Goal: Task Accomplishment & Management: Use online tool/utility

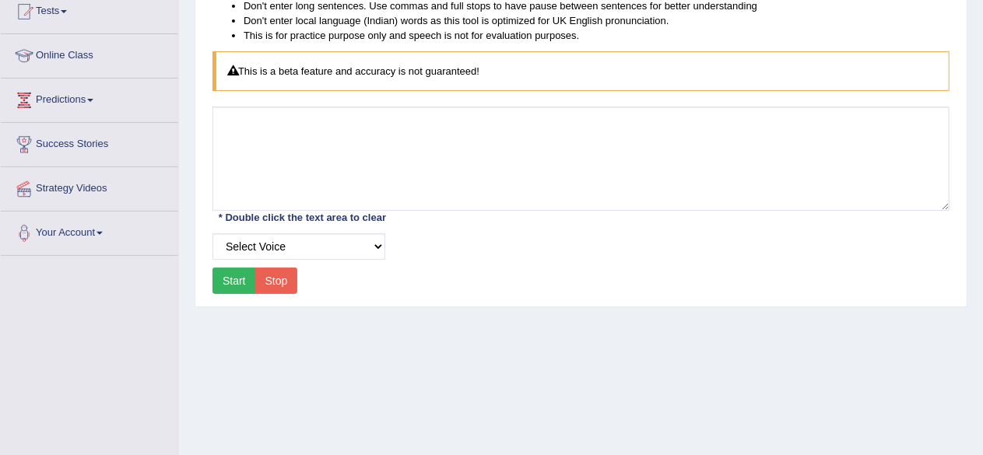
click at [61, 52] on link "Online Class" at bounding box center [90, 53] width 178 height 39
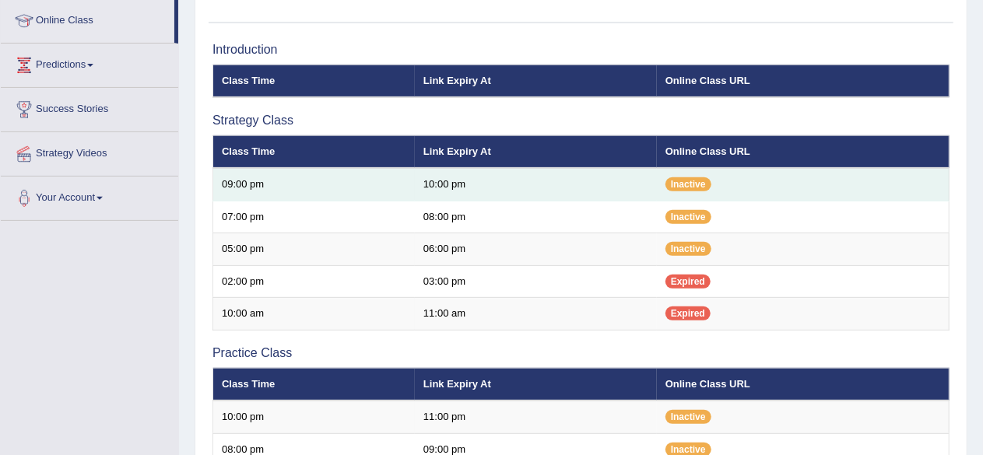
scroll to position [209, 0]
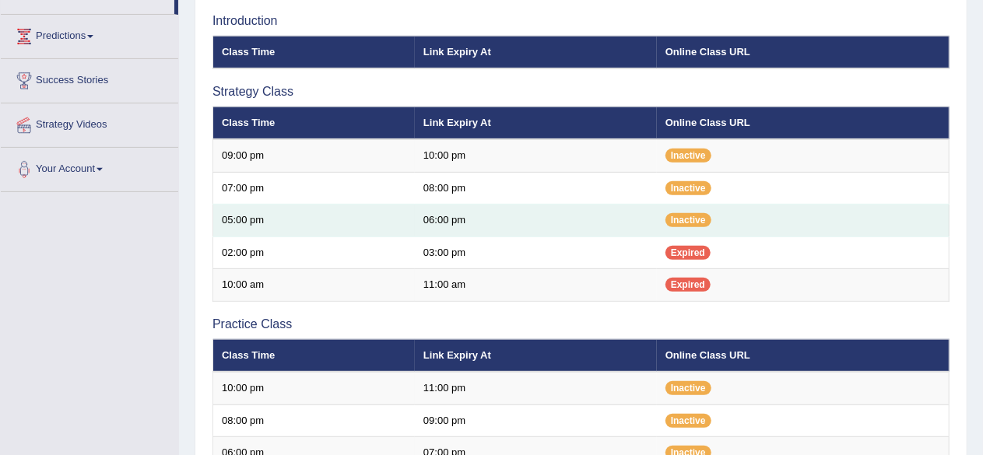
scroll to position [236, 0]
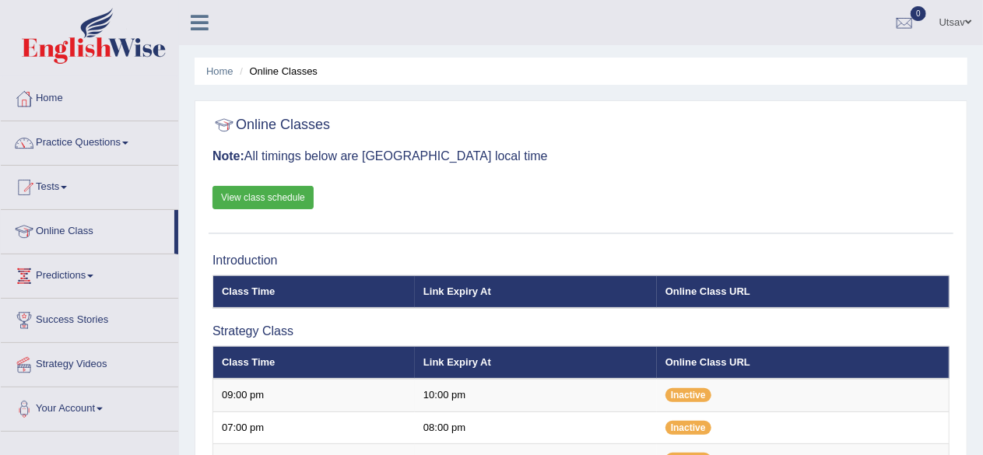
click at [57, 227] on link "Online Class" at bounding box center [88, 229] width 174 height 39
click at [19, 228] on div at bounding box center [23, 231] width 23 height 23
click at [51, 234] on link "Online Class" at bounding box center [88, 229] width 174 height 39
click at [69, 230] on link "Online Class" at bounding box center [88, 229] width 174 height 39
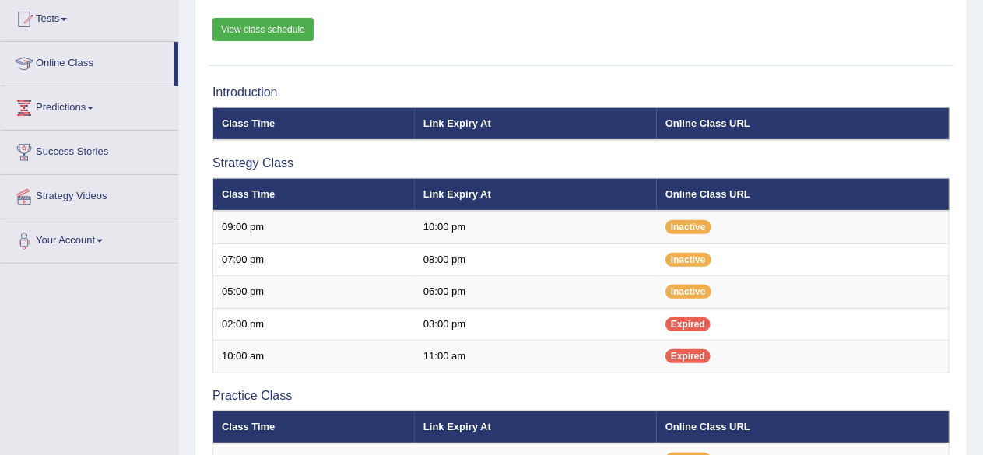
scroll to position [165, 0]
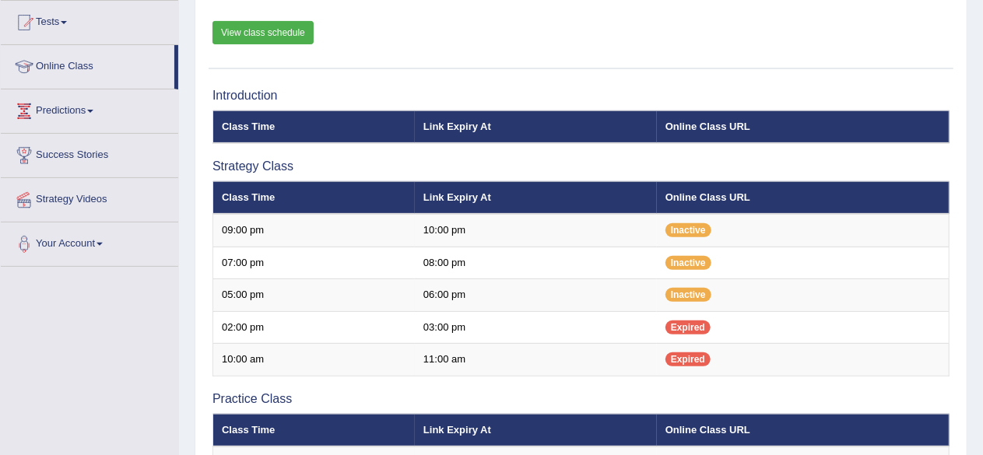
click at [68, 62] on link "Online Class" at bounding box center [88, 64] width 174 height 39
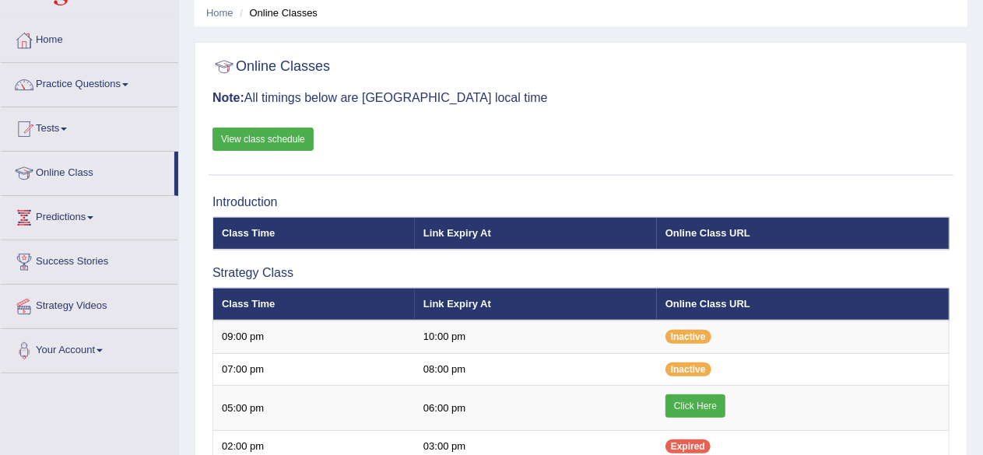
scroll to position [98, 0]
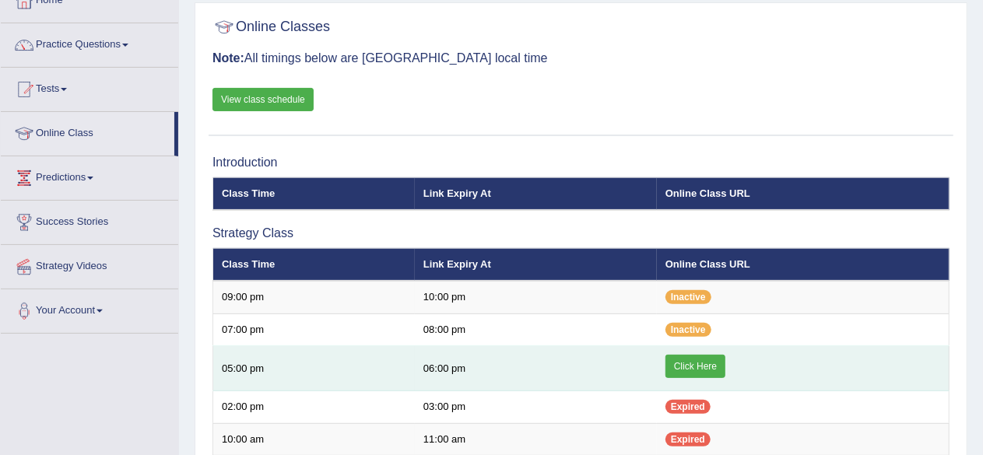
click at [679, 368] on link "Click Here" at bounding box center [696, 366] width 60 height 23
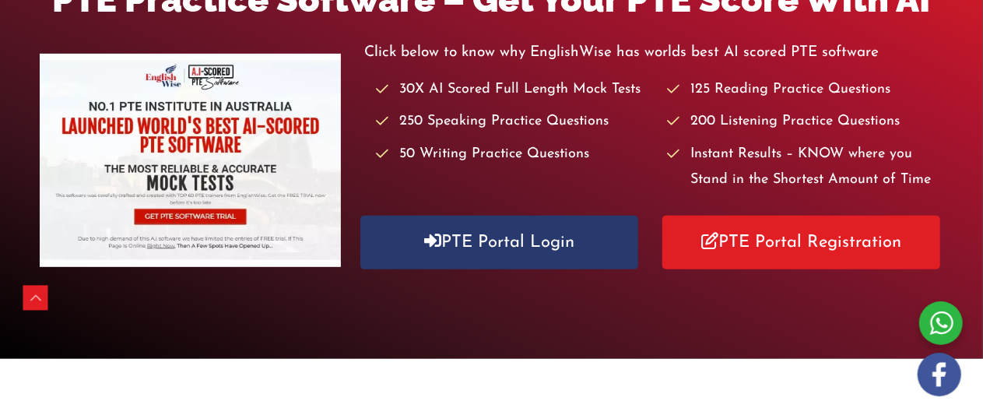
scroll to position [291, 0]
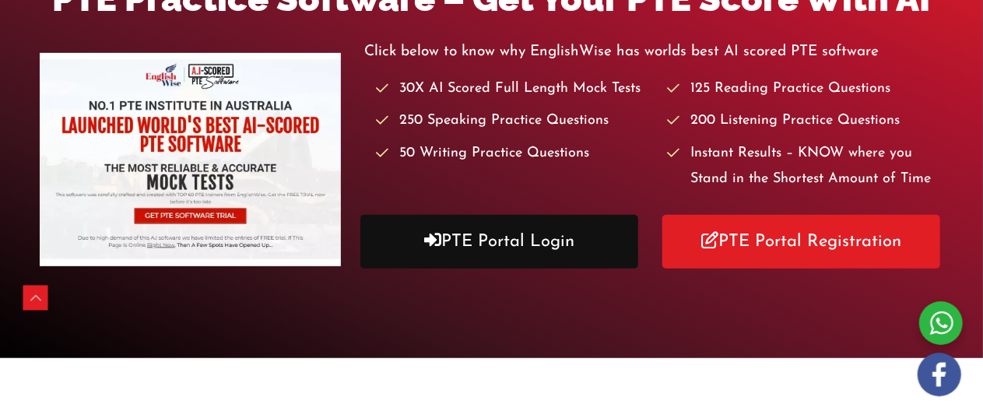
click at [475, 243] on link "PTE Portal Login" at bounding box center [499, 242] width 278 height 54
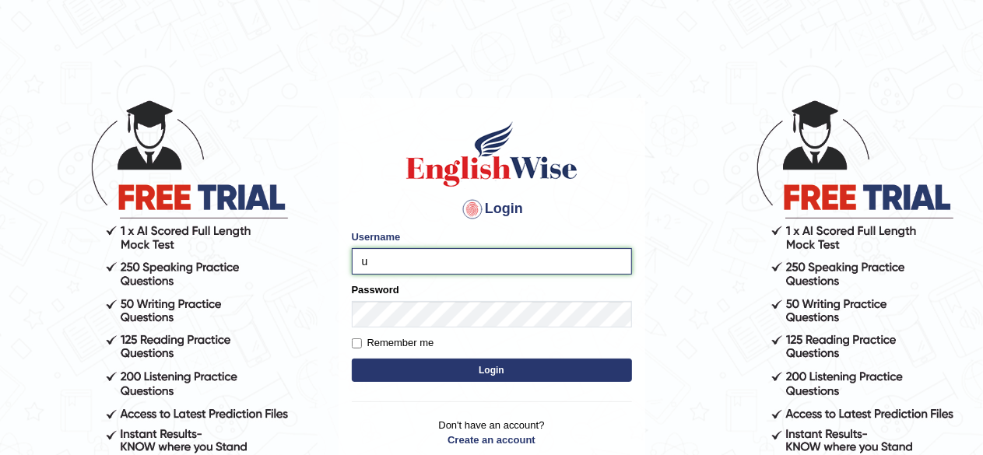
type input "udahal"
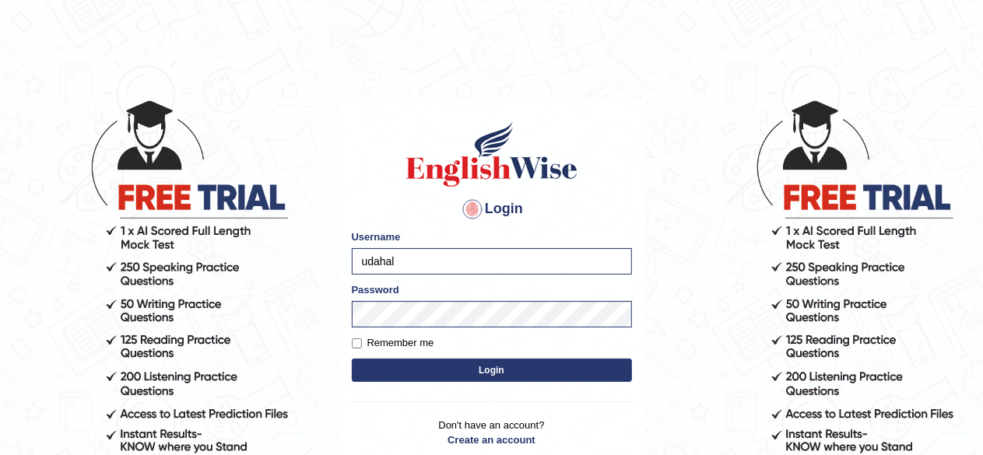
click at [455, 367] on button "Login" at bounding box center [492, 370] width 280 height 23
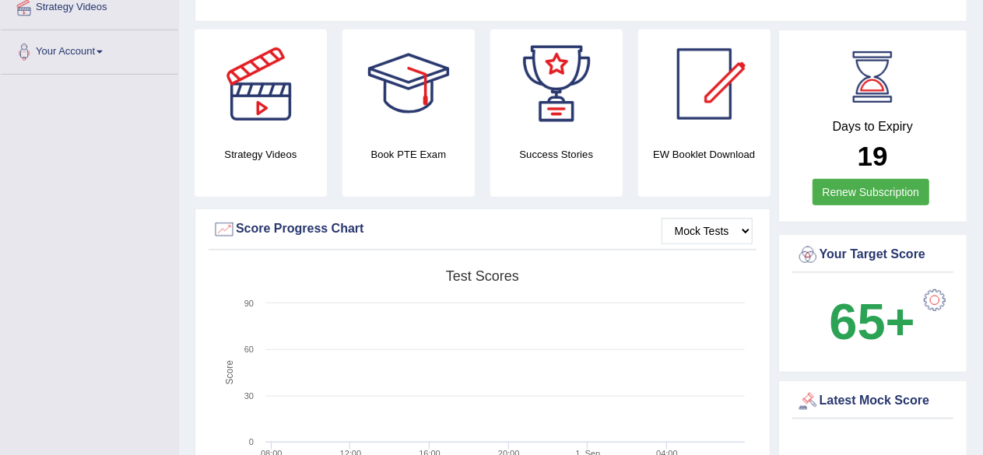
scroll to position [361, 0]
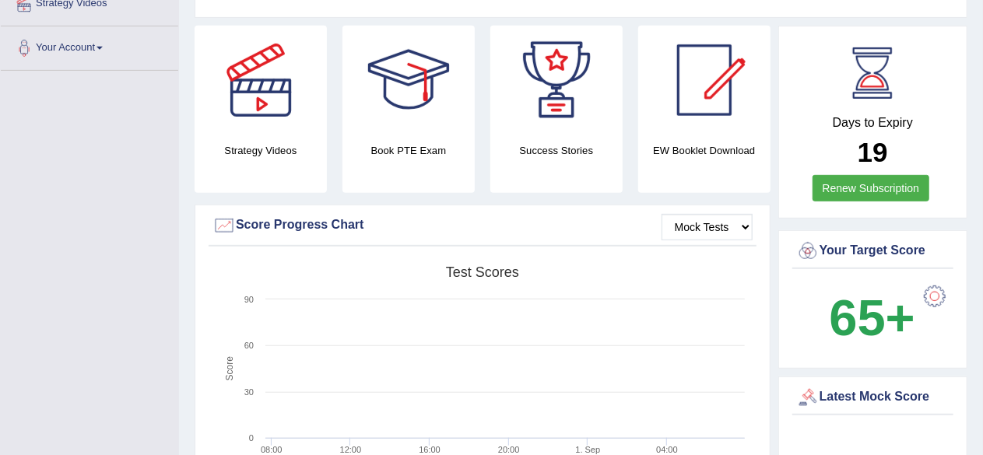
click at [623, 153] on h4 "EW Booklet Download" at bounding box center [557, 150] width 132 height 16
click at [717, 116] on div at bounding box center [704, 80] width 109 height 109
click at [713, 99] on div at bounding box center [704, 80] width 109 height 109
click at [623, 149] on h4 "EW Booklet Download" at bounding box center [557, 150] width 132 height 16
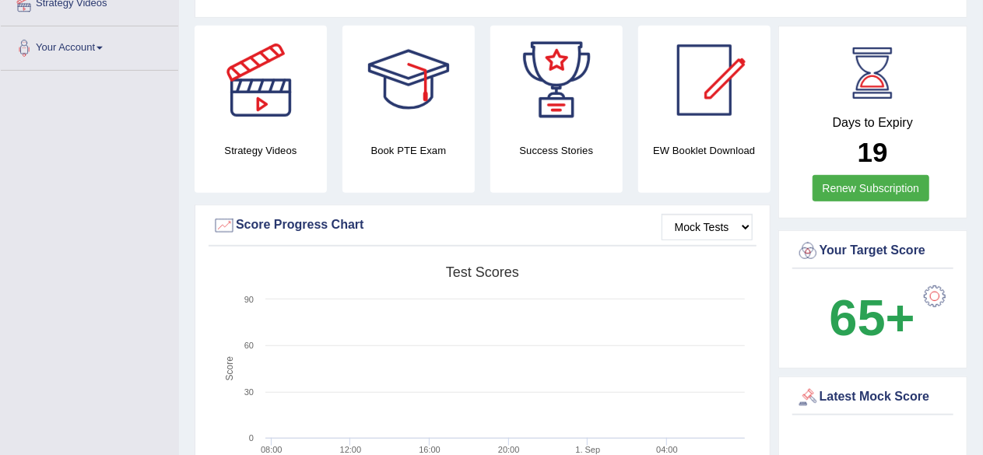
click at [493, 205] on div "Mock Tests Score Progress Chart Created with Highcharts 7.1.2 Score Test scores…" at bounding box center [483, 359] width 576 height 308
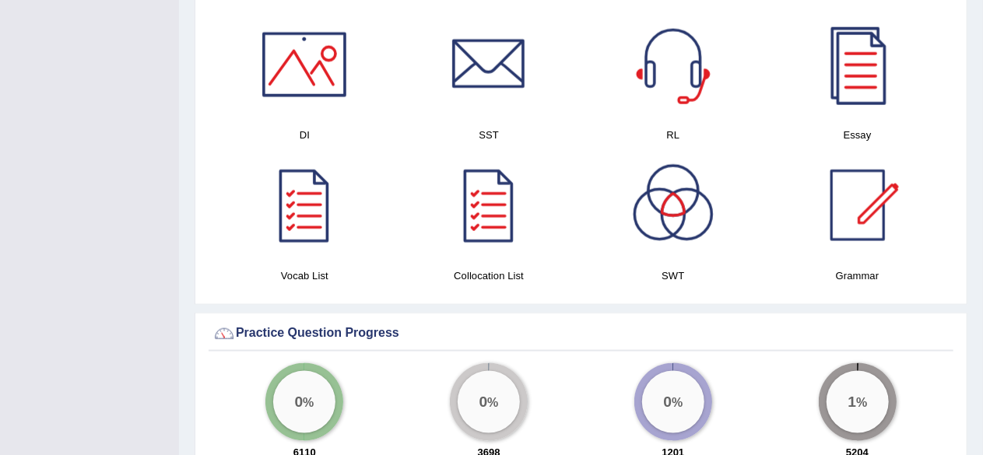
scroll to position [932, 0]
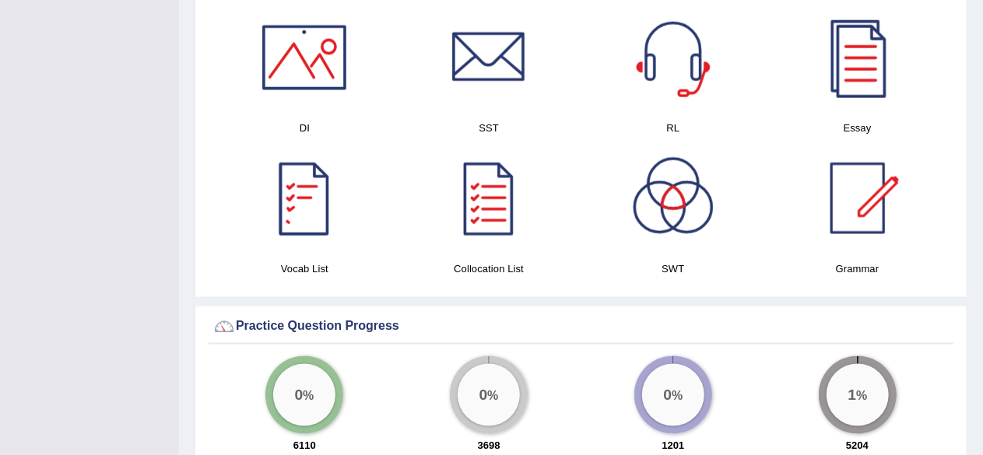
click at [311, 229] on div at bounding box center [304, 198] width 109 height 109
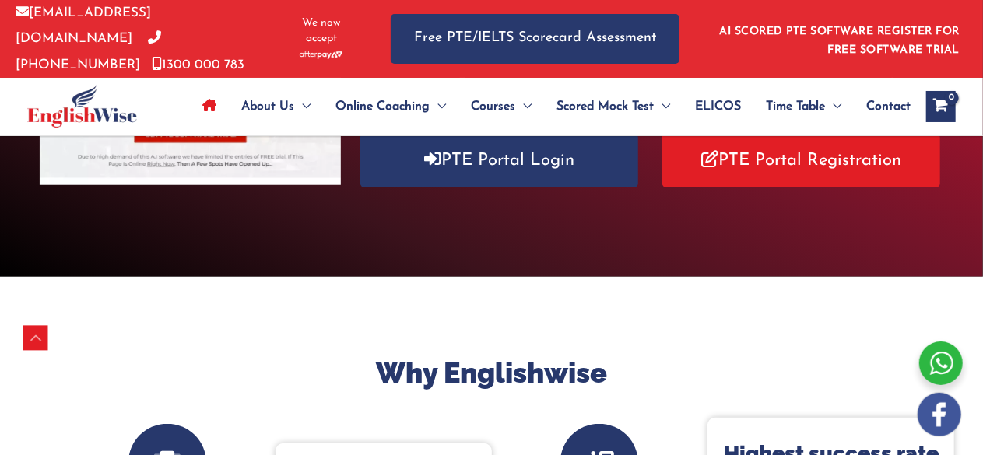
scroll to position [314, 0]
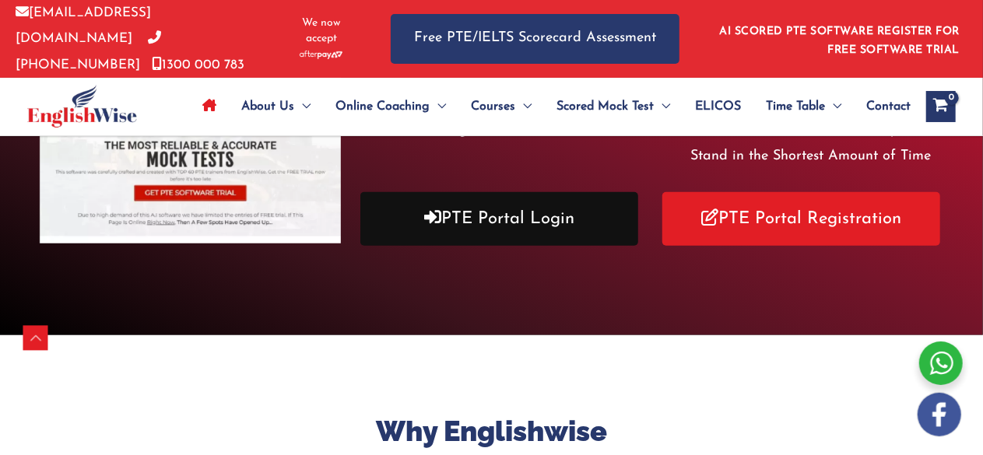
click at [507, 216] on link "PTE Portal Login" at bounding box center [499, 219] width 278 height 54
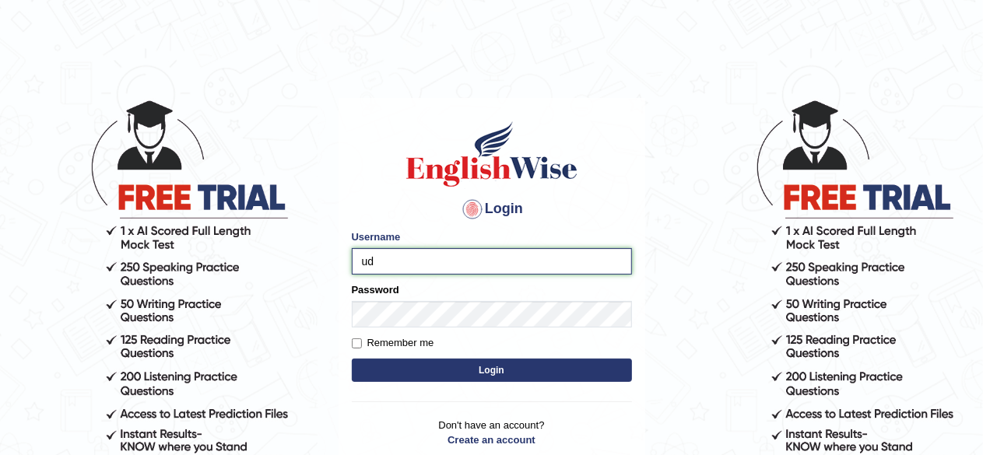
type input "udahal"
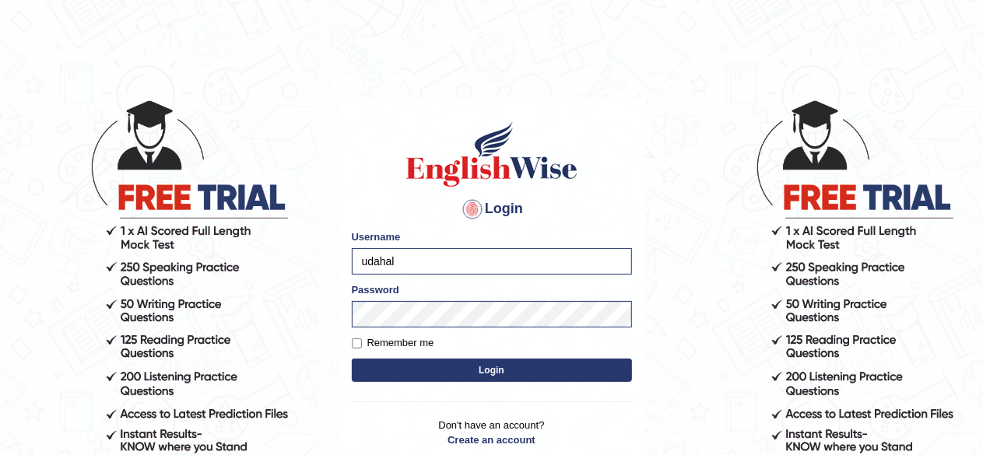
click at [500, 379] on button "Login" at bounding box center [492, 370] width 280 height 23
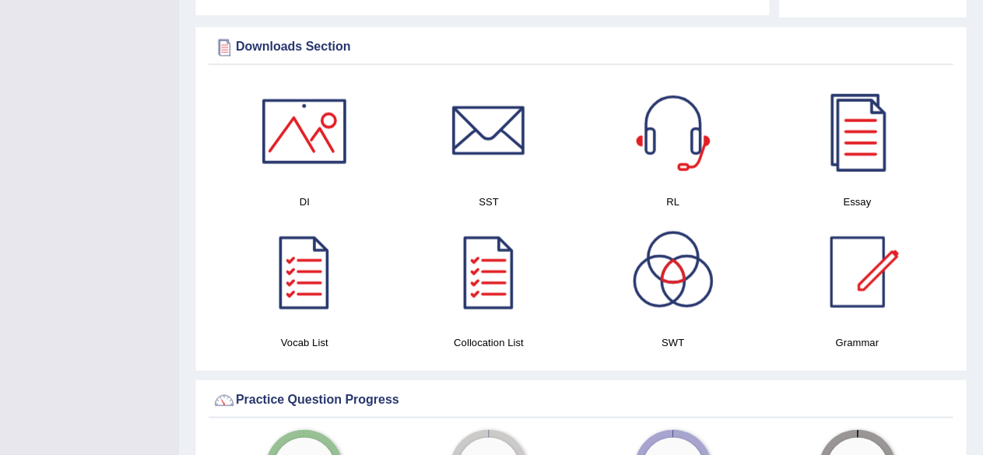
scroll to position [859, 0]
click at [848, 278] on div at bounding box center [858, 271] width 109 height 109
